Goal: Task Accomplishment & Management: Use online tool/utility

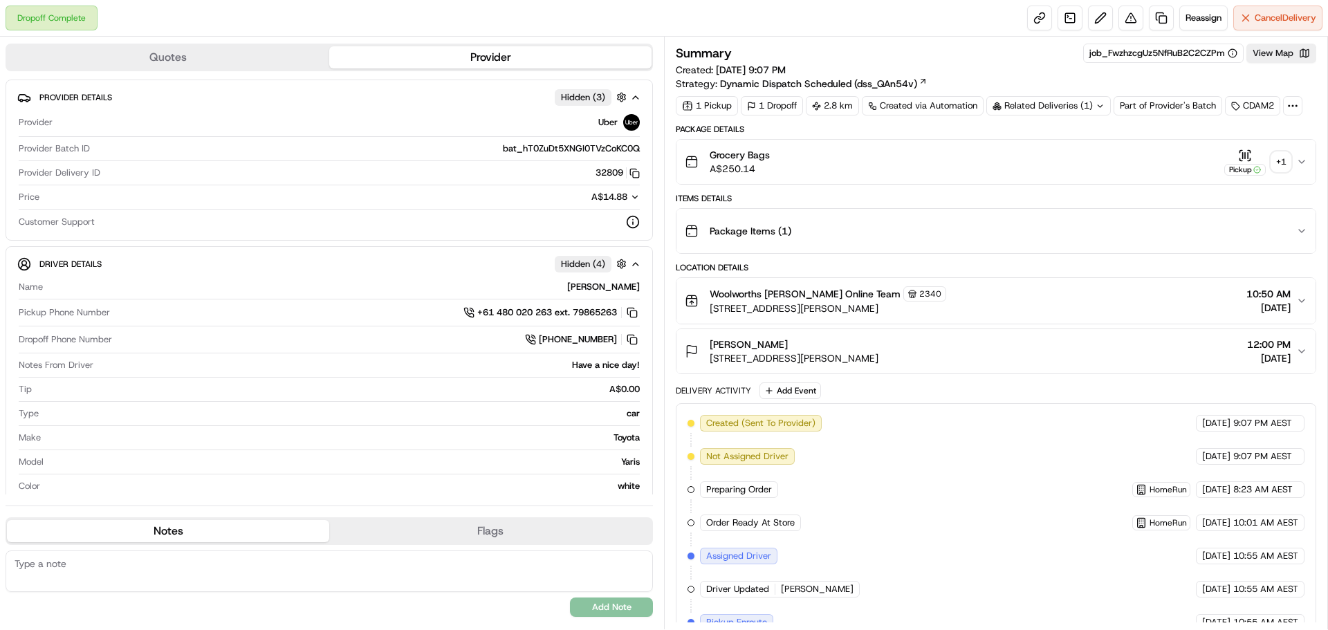
click at [1281, 158] on div "+ 1" at bounding box center [1280, 161] width 19 height 19
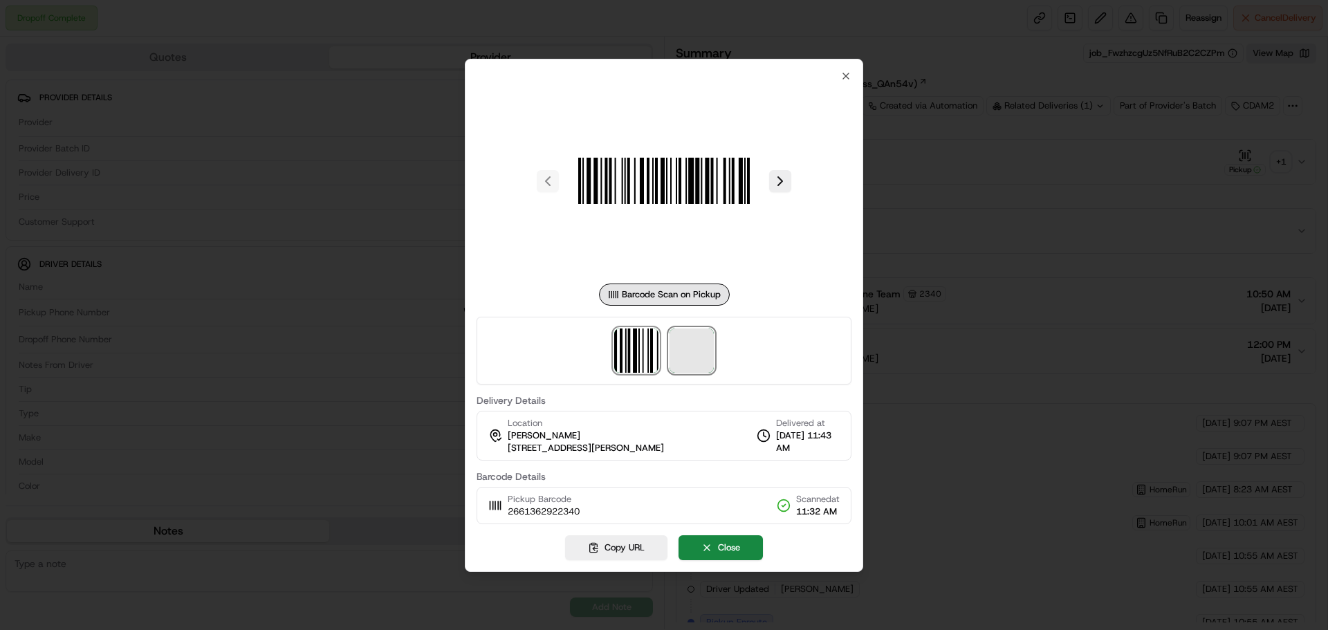
click at [681, 356] on span at bounding box center [691, 350] width 44 height 44
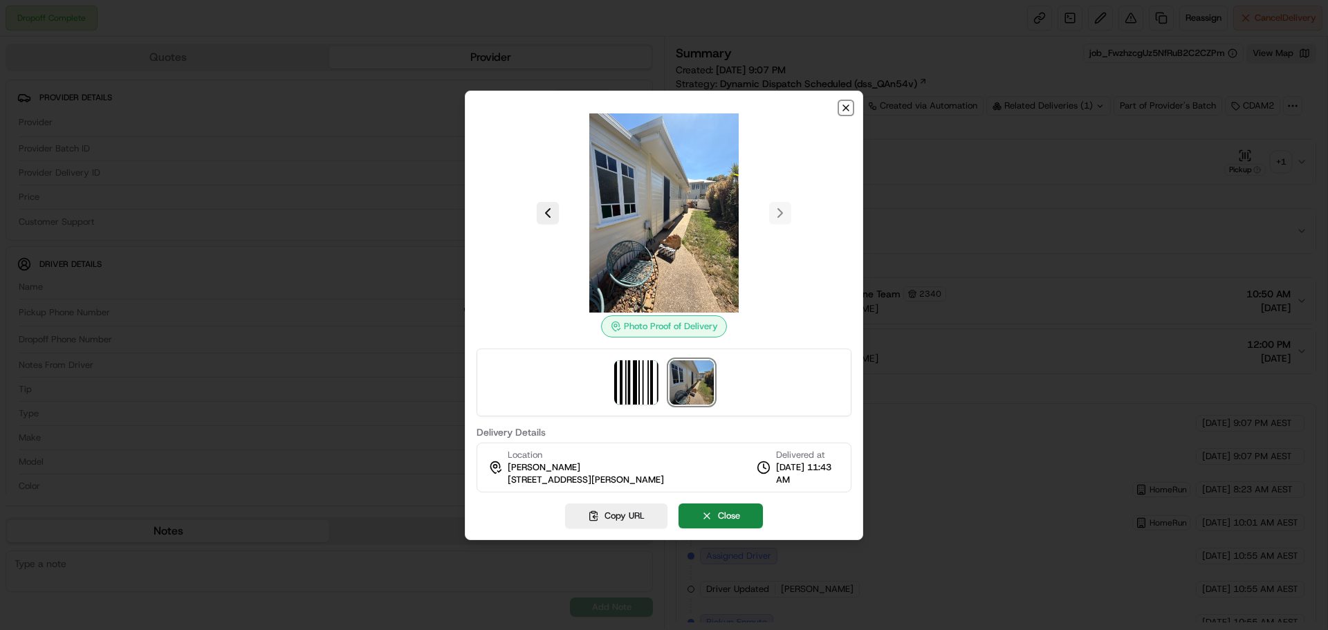
click at [844, 109] on icon "button" at bounding box center [845, 107] width 11 height 11
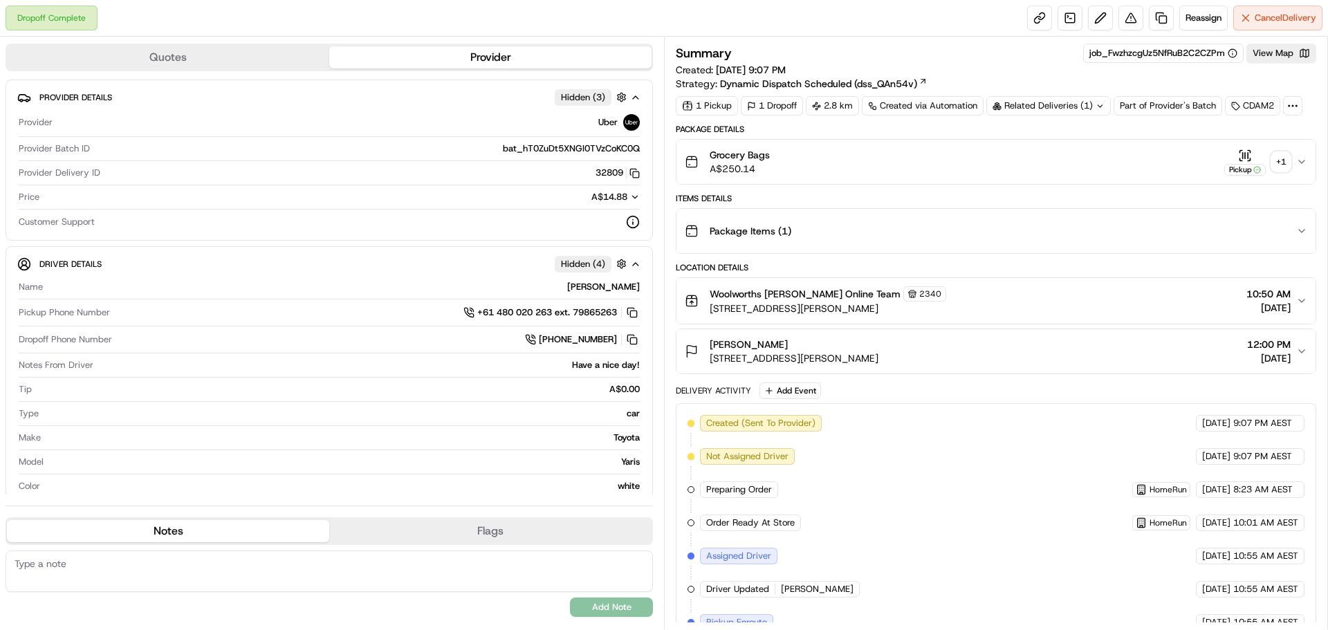
click at [1069, 104] on div "Related Deliveries (1)" at bounding box center [1048, 105] width 124 height 19
click at [1045, 106] on div "Related Deliveries" at bounding box center [1047, 105] width 123 height 19
click at [1010, 75] on div "Summary job_FwzhzcgUz5NfRuB2C2CZPm View Map Created: 23/08/2025 9:07 PM Strateg…" at bounding box center [996, 67] width 640 height 47
click at [1155, 15] on link at bounding box center [1161, 18] width 25 height 25
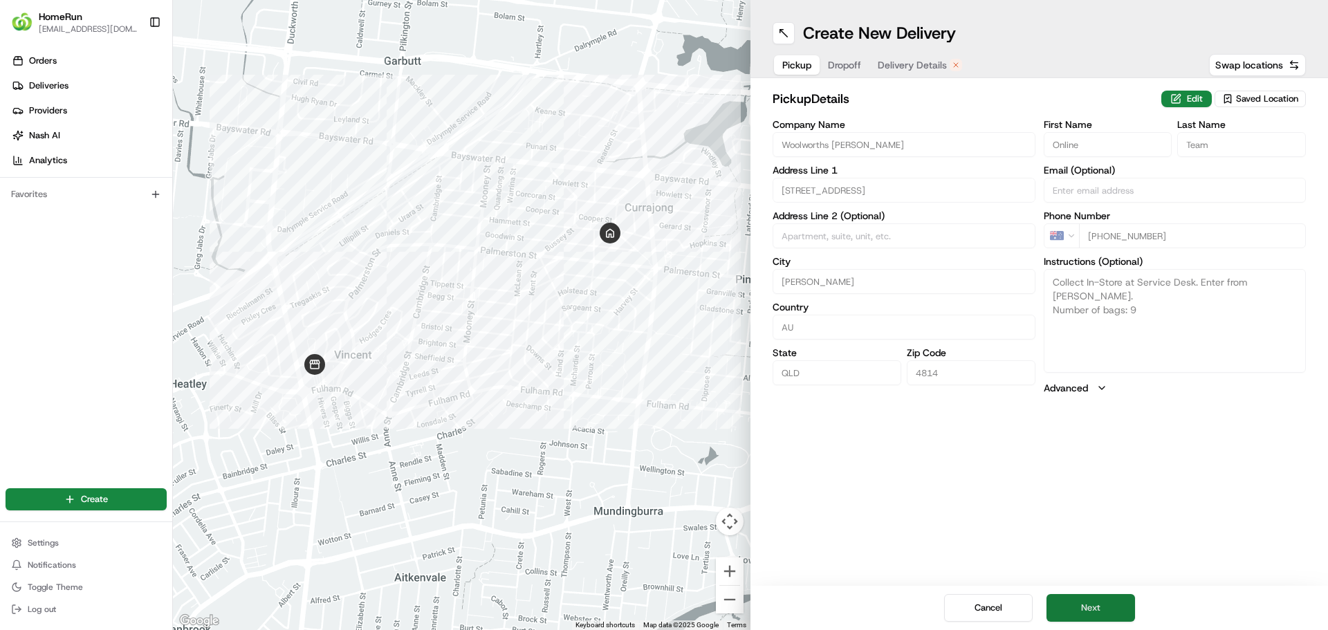
click at [1076, 606] on button "Next" at bounding box center [1090, 608] width 89 height 28
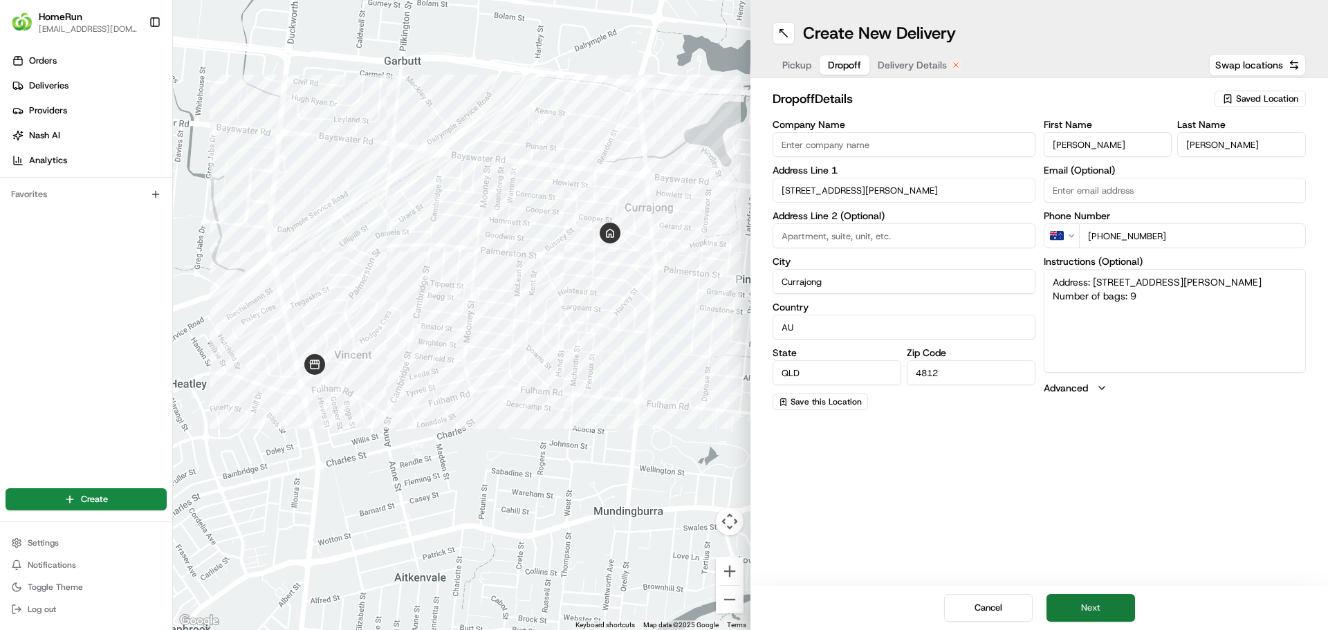
click at [1076, 606] on button "Next" at bounding box center [1090, 608] width 89 height 28
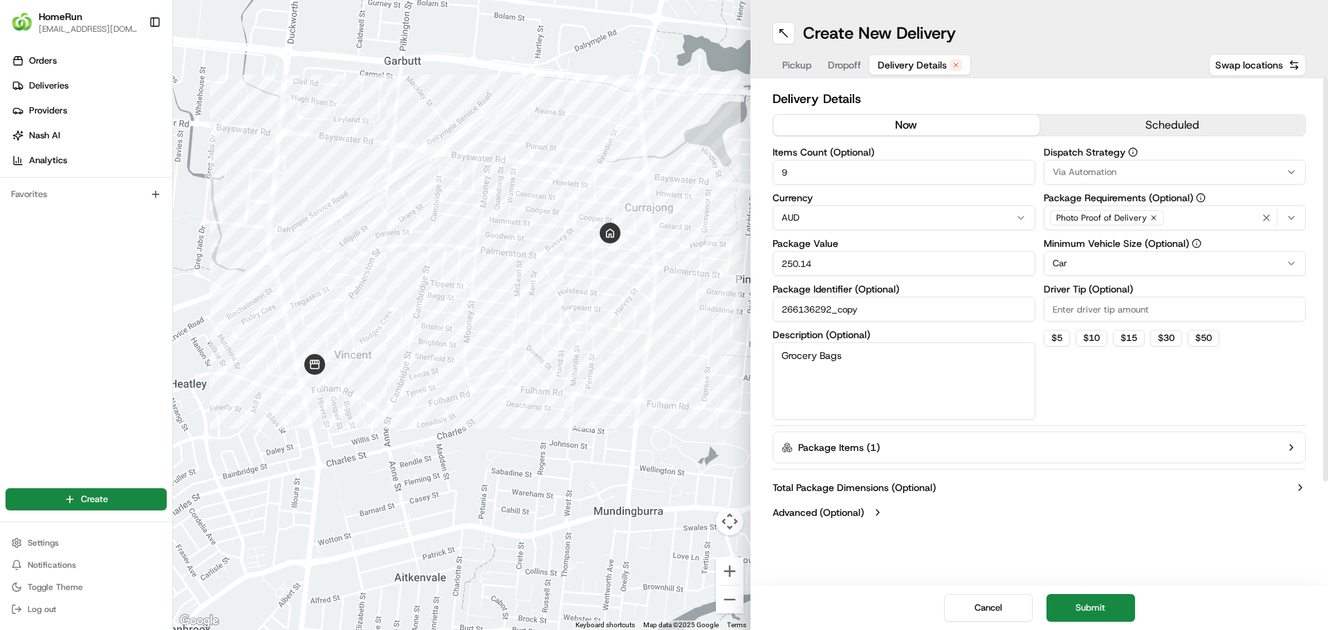
click at [924, 120] on button "now" at bounding box center [906, 125] width 266 height 21
click at [1090, 613] on button "Submit" at bounding box center [1090, 608] width 89 height 28
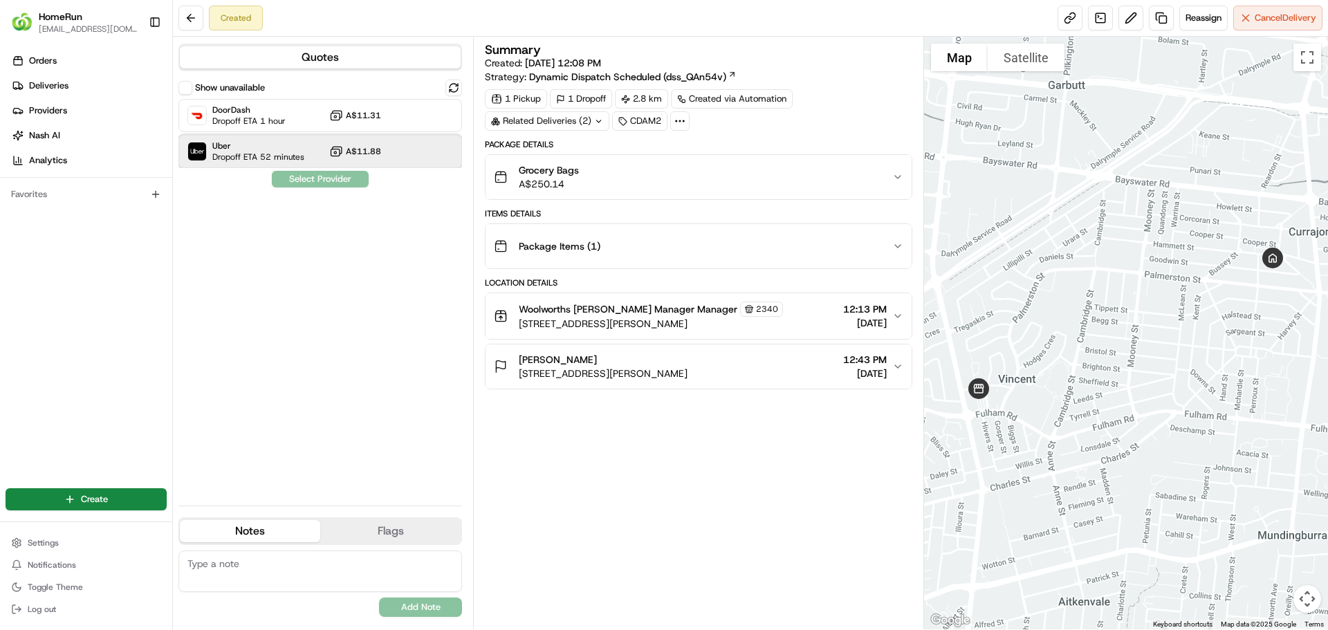
click at [239, 144] on span "Uber" at bounding box center [258, 145] width 92 height 11
click at [313, 180] on button "Assign Provider" at bounding box center [320, 179] width 98 height 17
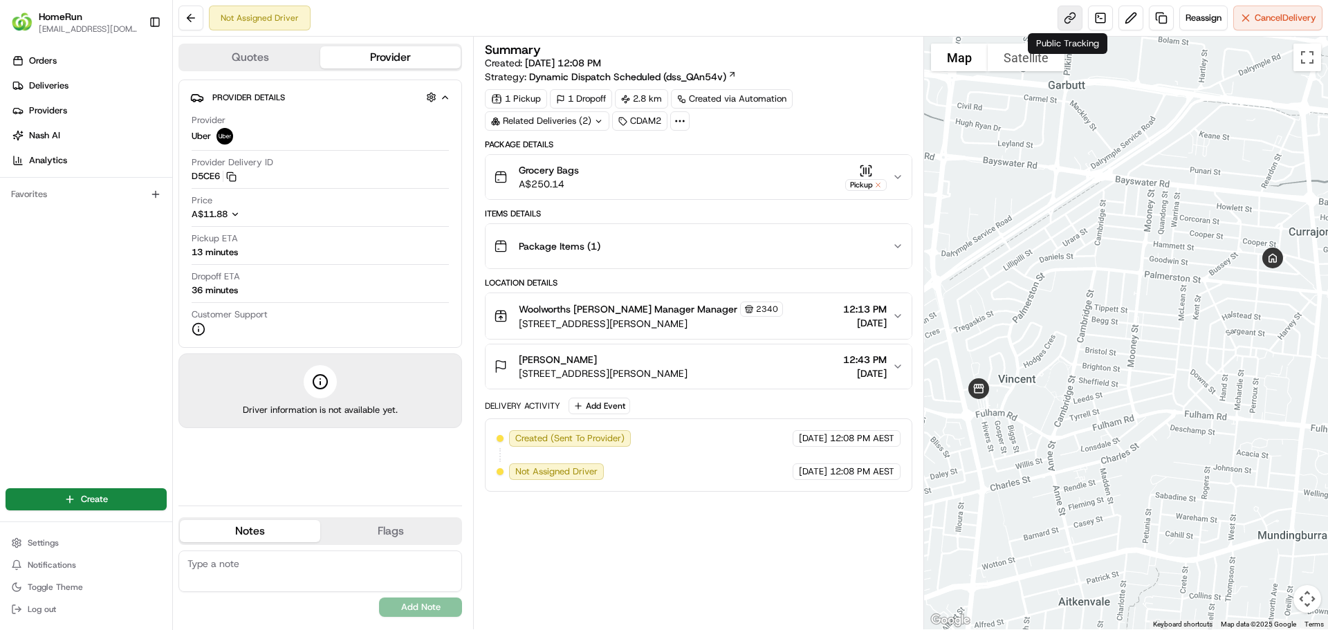
click at [1063, 20] on link at bounding box center [1069, 18] width 25 height 25
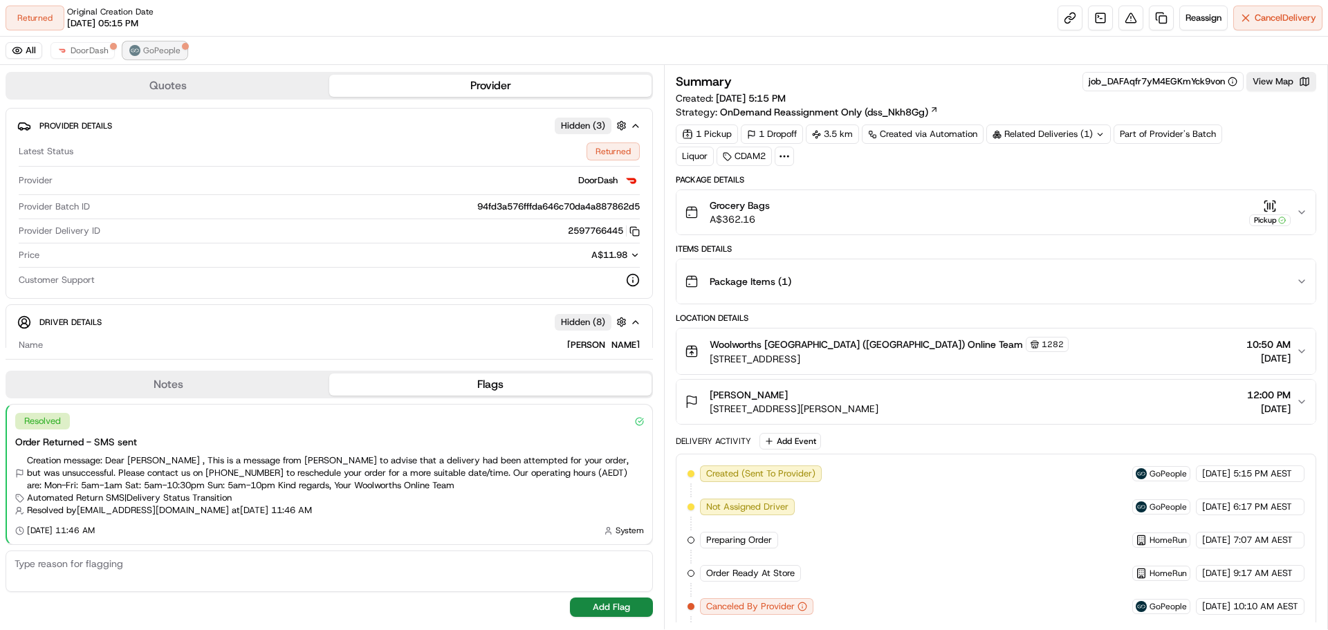
click at [161, 48] on span "GoPeople" at bounding box center [161, 50] width 37 height 11
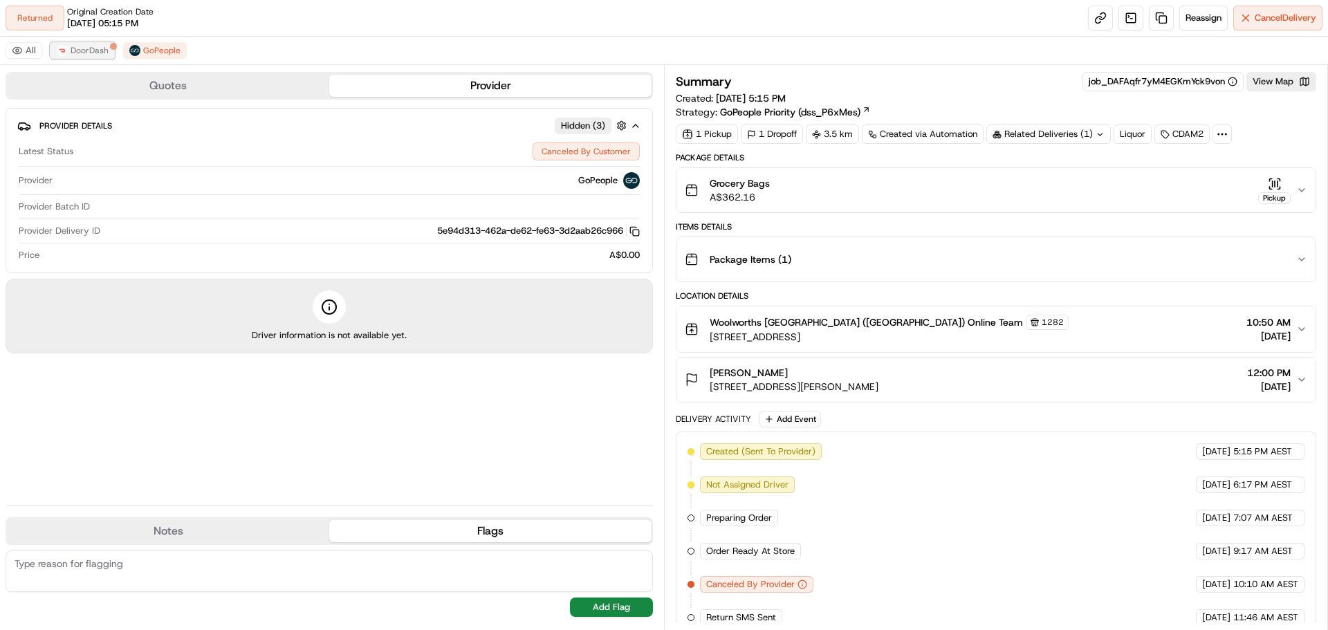
click at [67, 53] on button "DoorDash" at bounding box center [82, 50] width 64 height 17
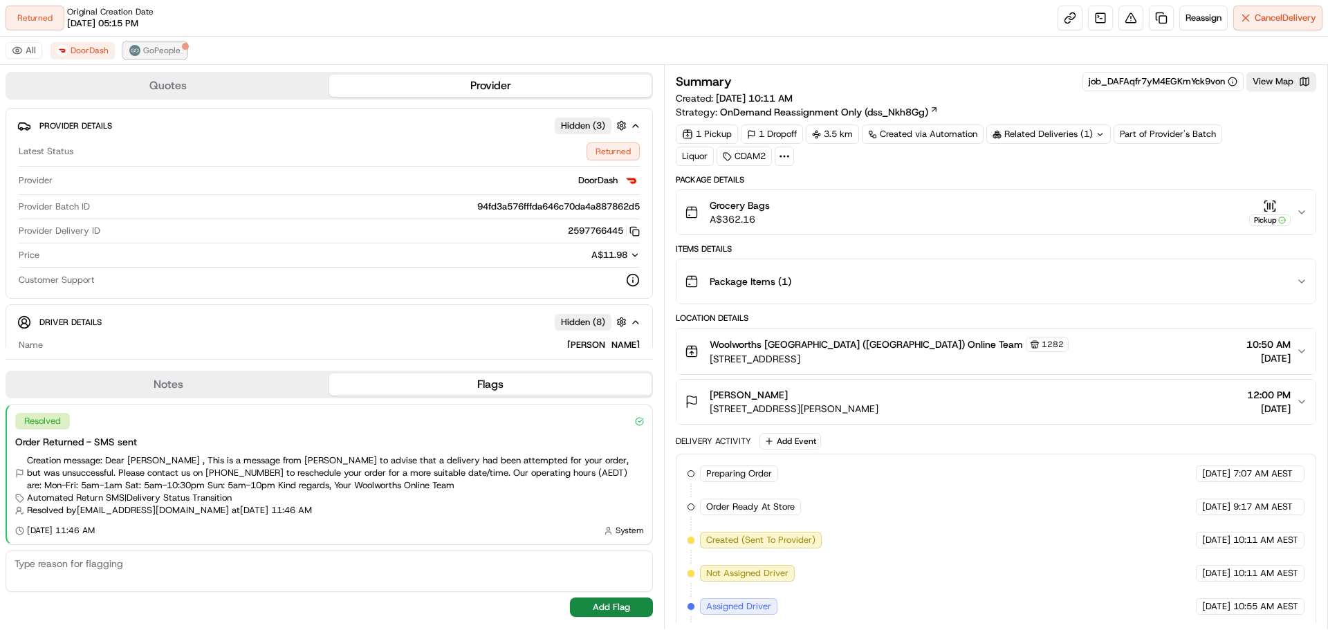
click at [157, 55] on span "GoPeople" at bounding box center [161, 50] width 37 height 11
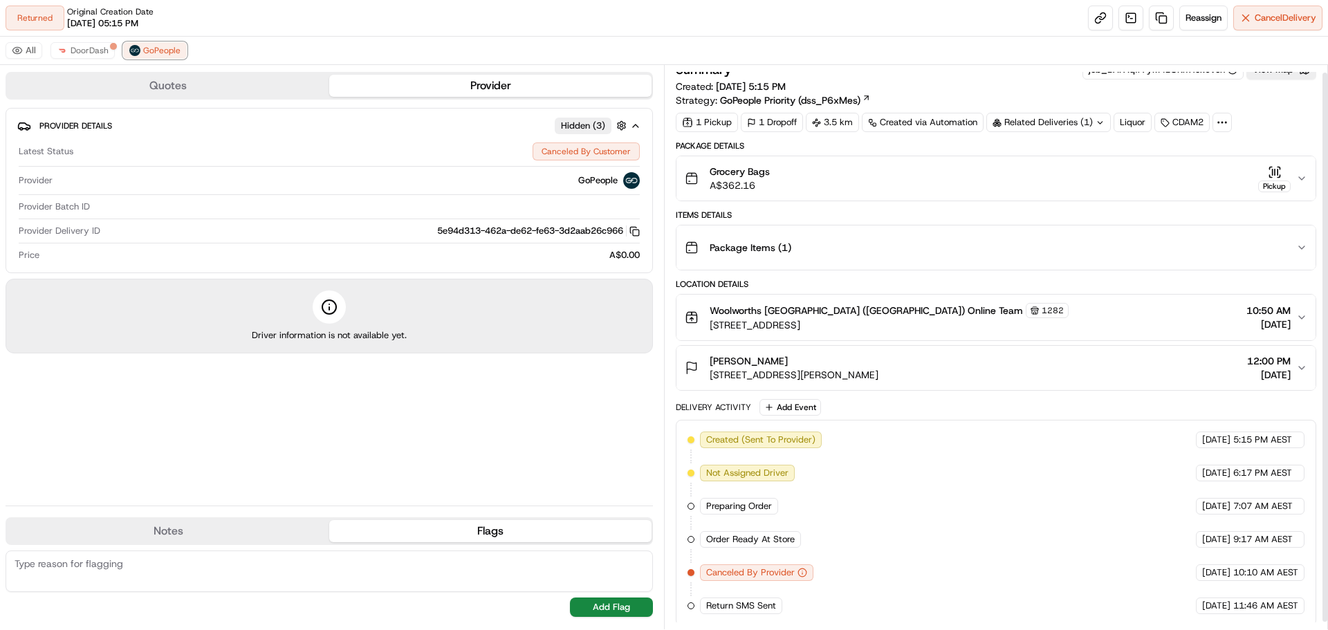
scroll to position [15, 0]
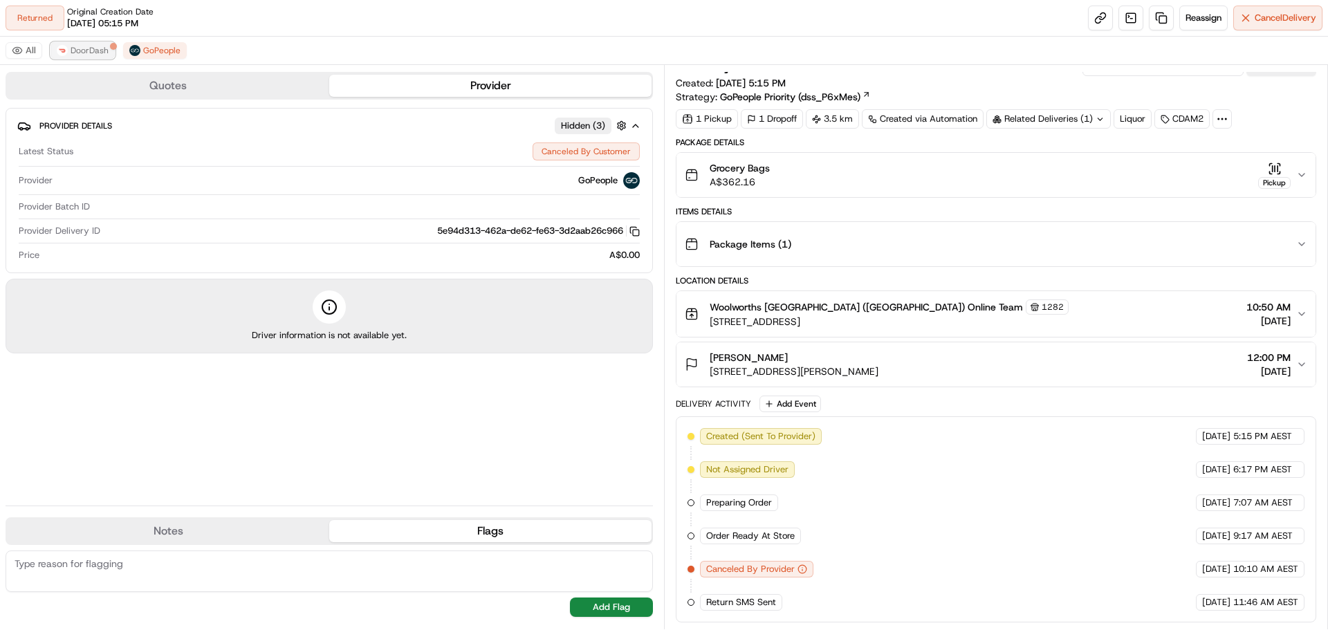
click at [97, 46] on span "DoorDash" at bounding box center [90, 50] width 38 height 11
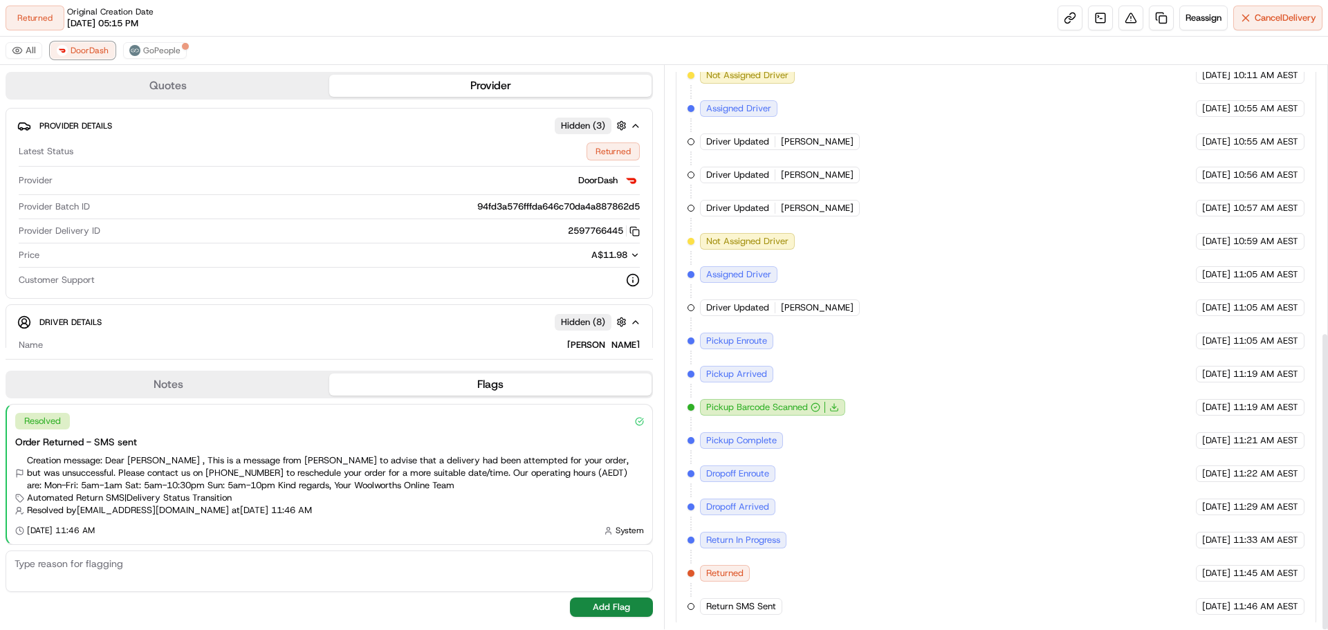
scroll to position [502, 0]
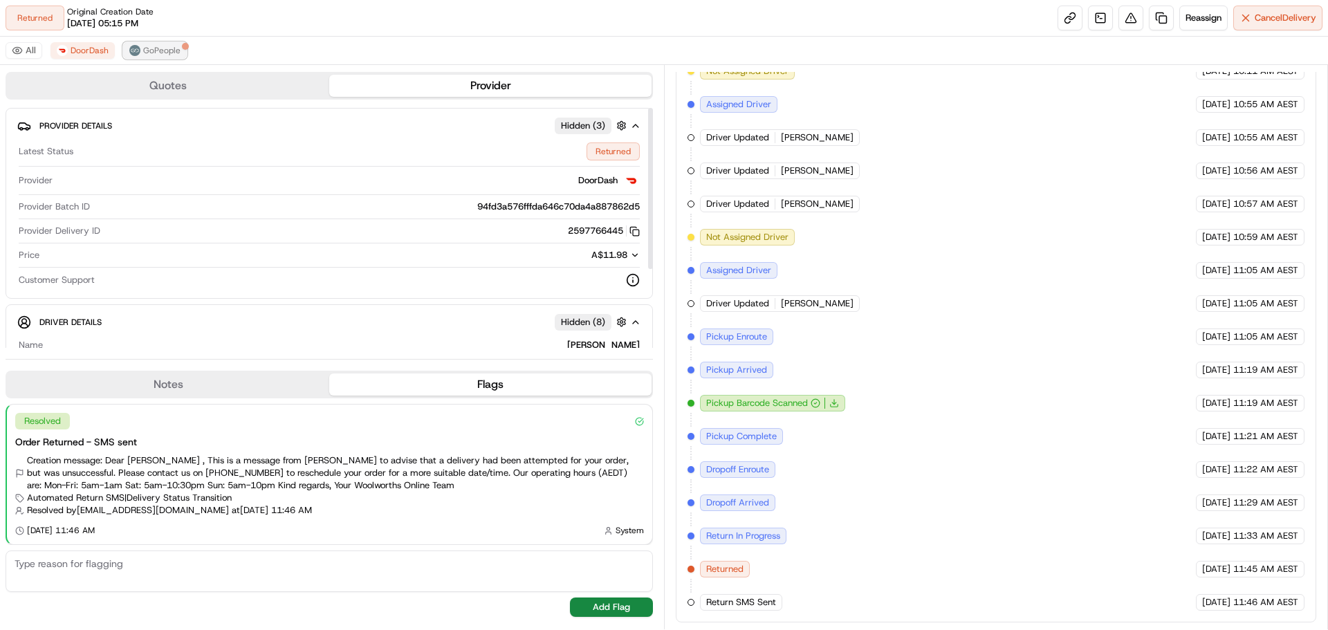
click at [156, 55] on span "GoPeople" at bounding box center [161, 50] width 37 height 11
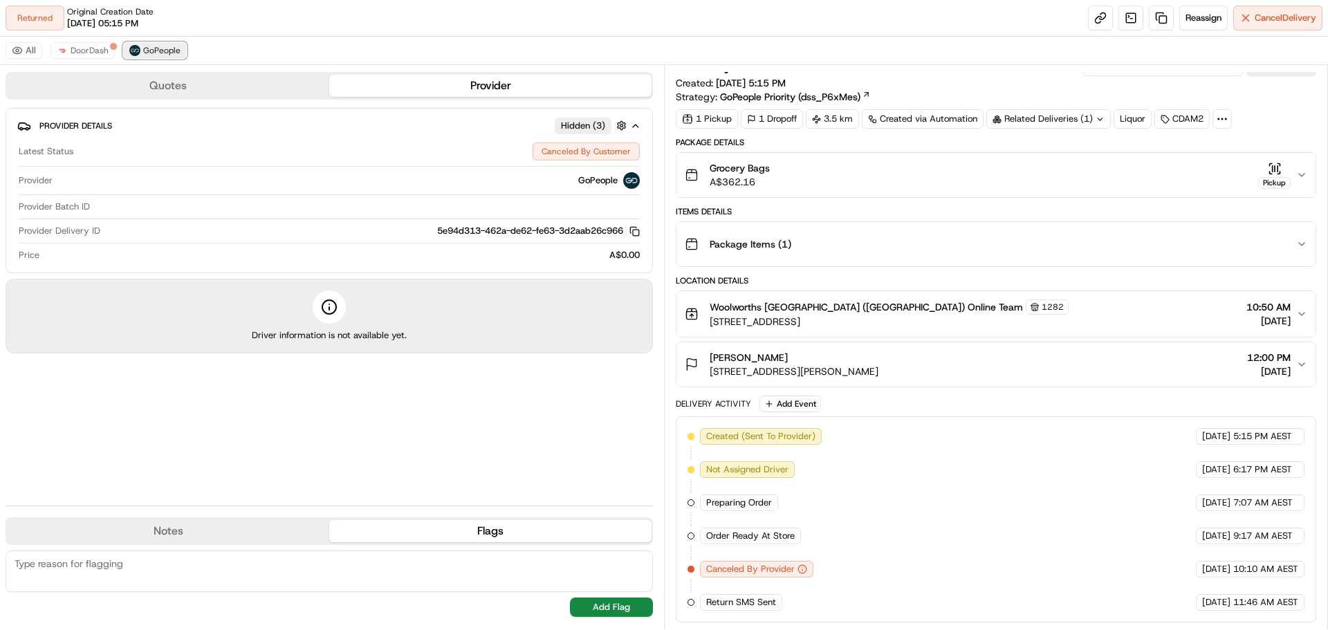
scroll to position [15, 0]
click at [68, 51] on button "DoorDash" at bounding box center [82, 50] width 64 height 17
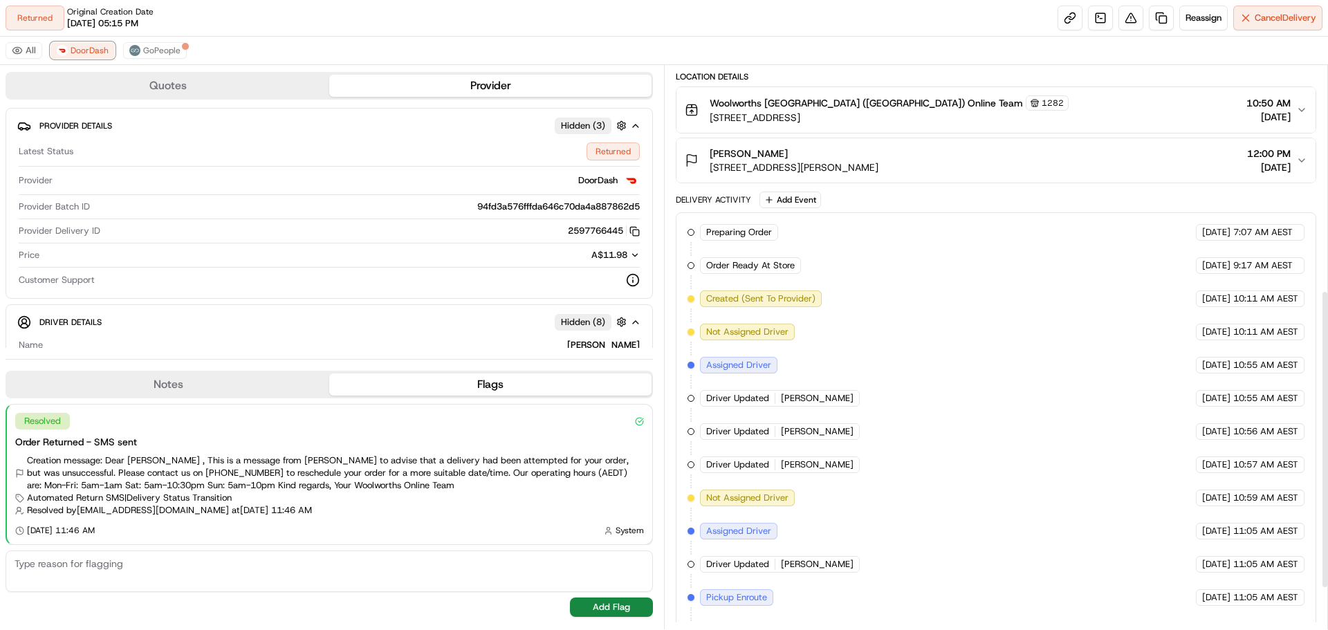
scroll to position [0, 0]
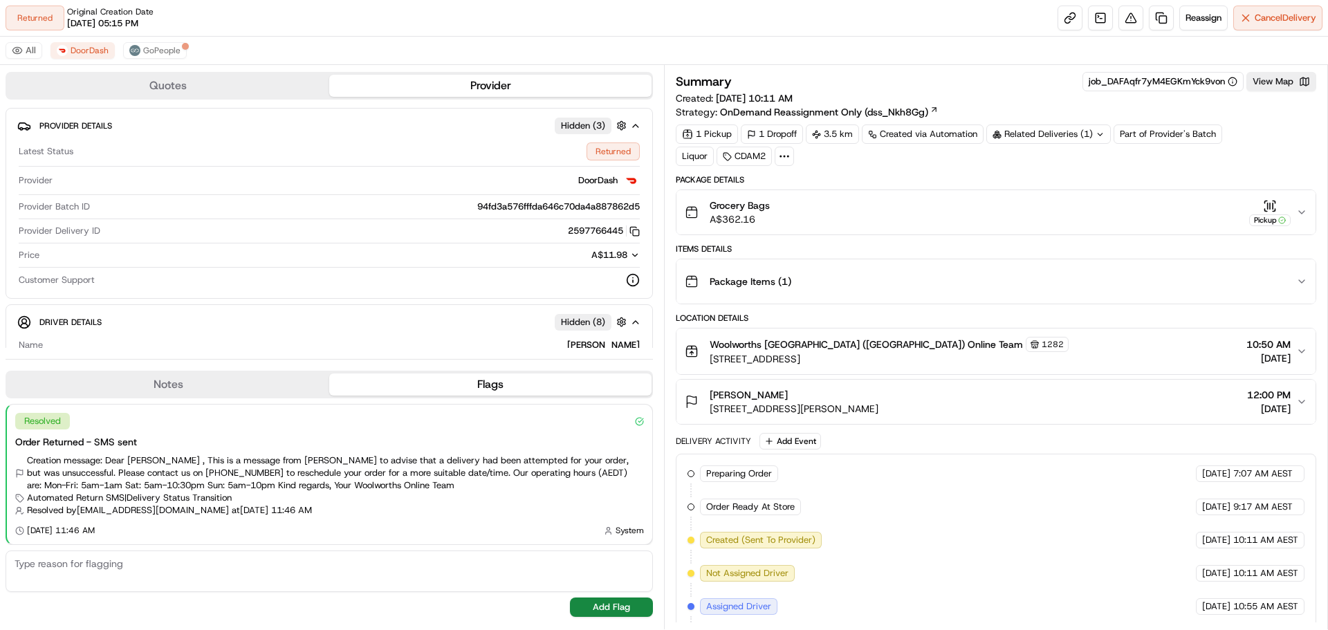
click at [1033, 137] on div "Related Deliveries (1)" at bounding box center [1048, 133] width 124 height 19
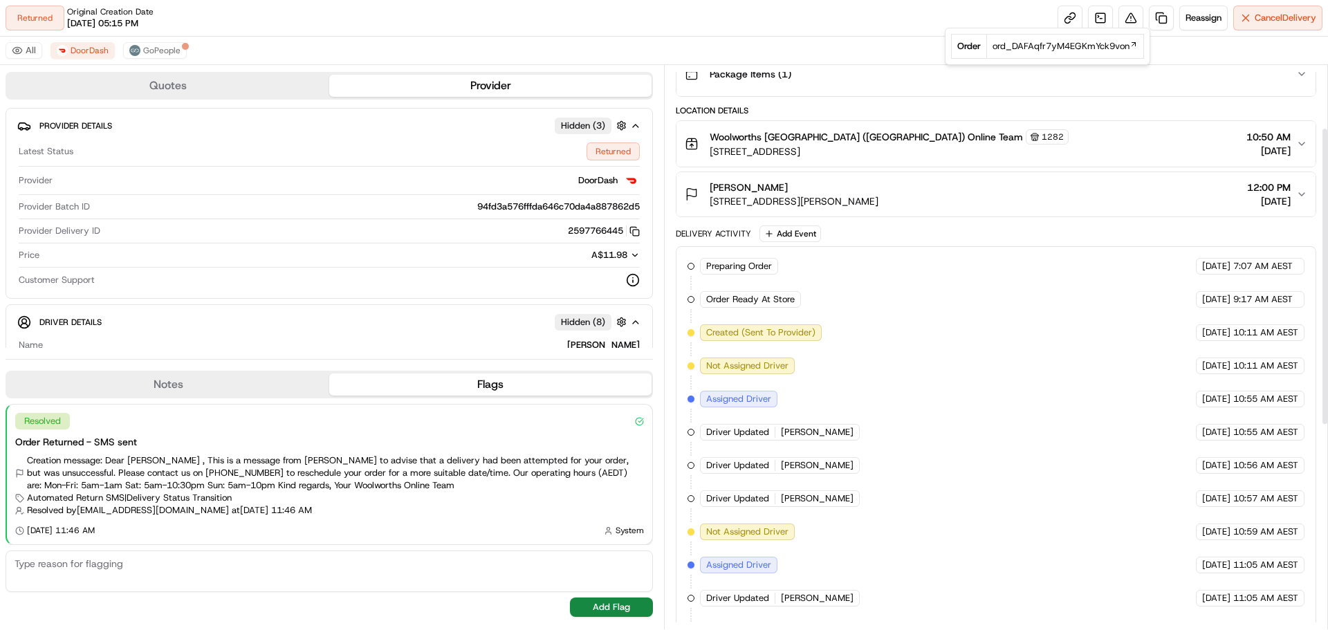
scroll to position [502, 0]
